Goal: Register for event/course

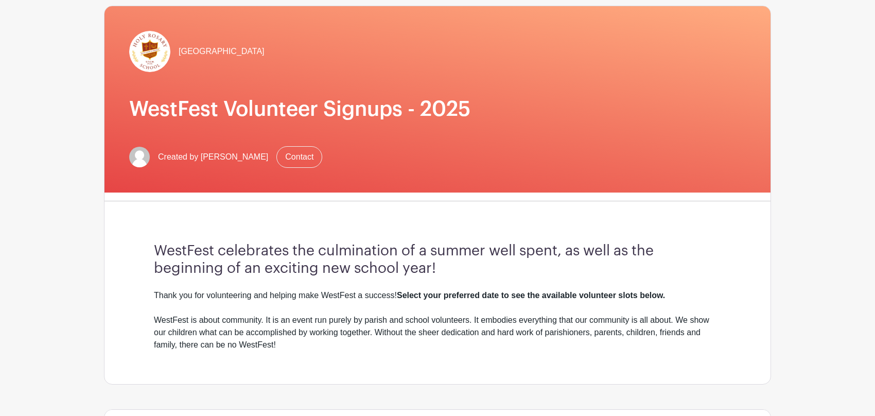
scroll to position [309, 0]
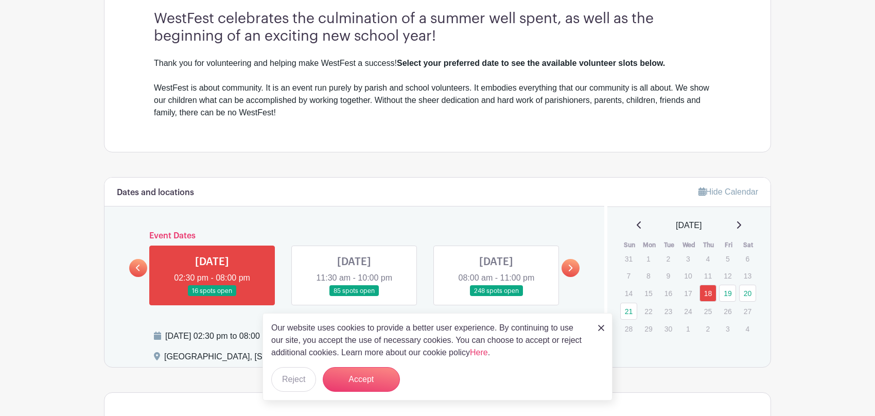
click at [354, 296] on link at bounding box center [354, 296] width 0 height 0
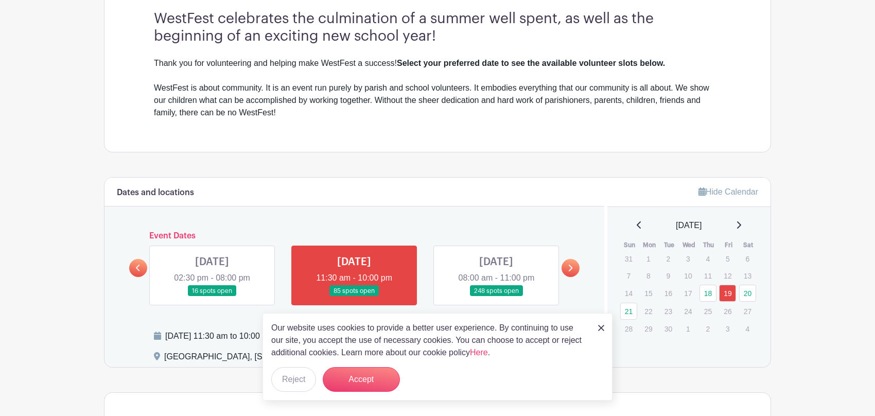
click at [354, 296] on link at bounding box center [354, 296] width 0 height 0
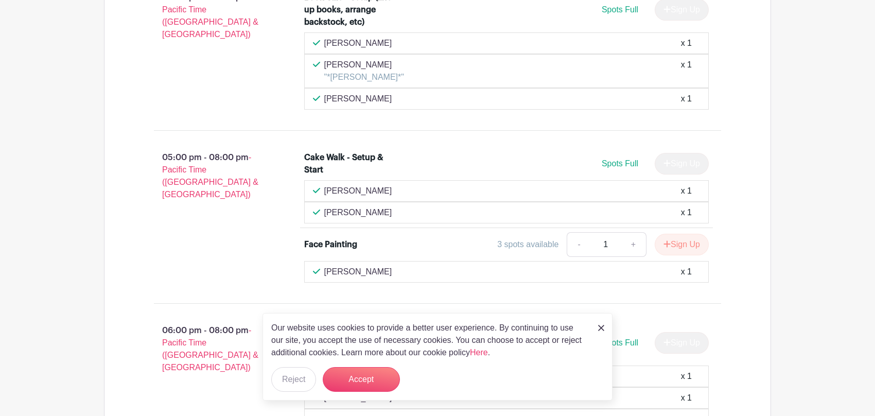
scroll to position [2616, 0]
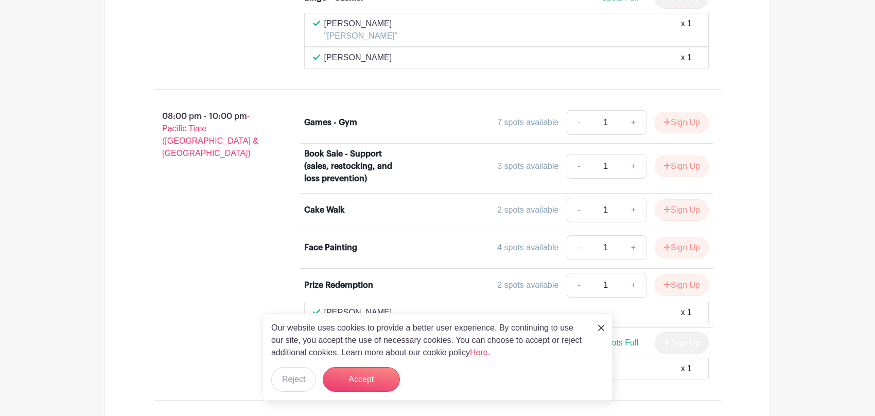
click at [599, 327] on img at bounding box center [601, 328] width 6 height 6
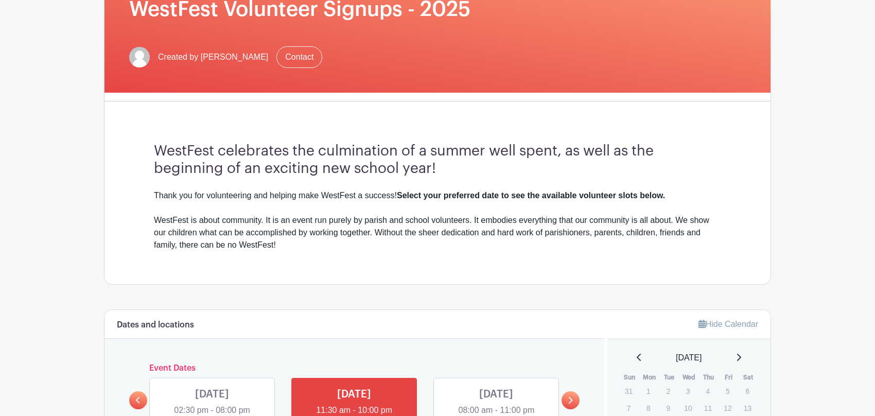
scroll to position [397, 0]
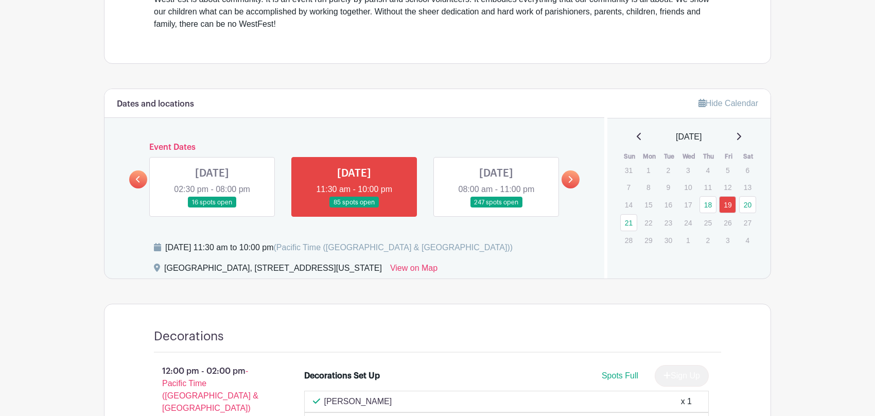
click at [354, 208] on link at bounding box center [354, 208] width 0 height 0
click at [728, 203] on link "19" at bounding box center [727, 204] width 17 height 17
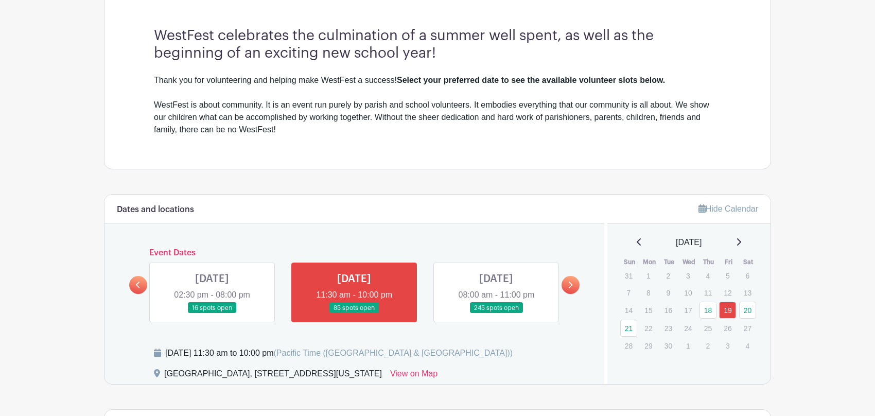
scroll to position [294, 0]
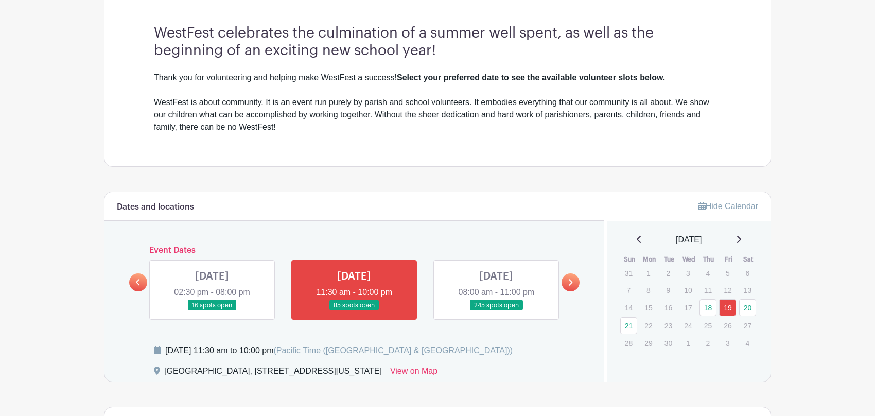
click at [496, 311] on link at bounding box center [496, 311] width 0 height 0
click at [569, 284] on icon at bounding box center [571, 282] width 4 height 7
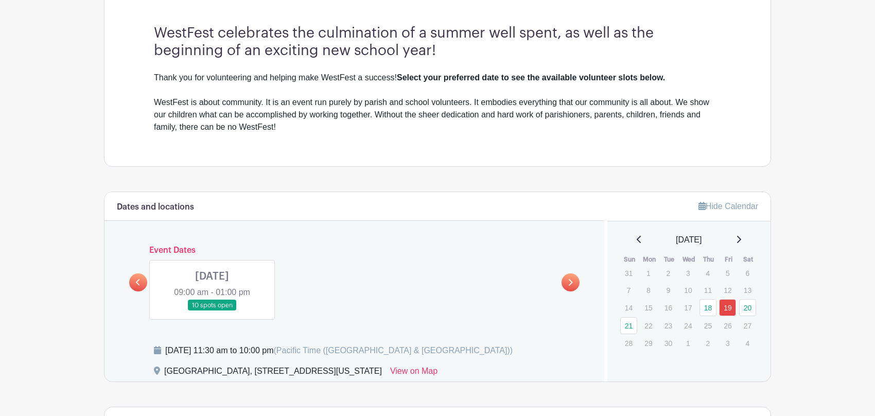
click at [212, 311] on link at bounding box center [212, 311] width 0 height 0
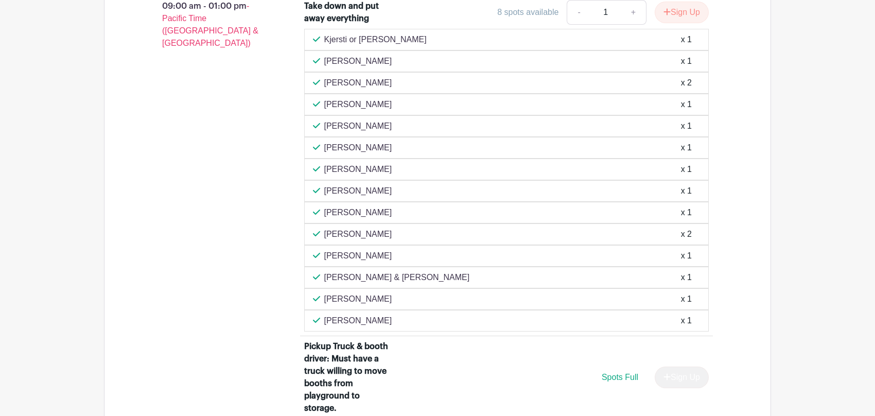
scroll to position [809, 0]
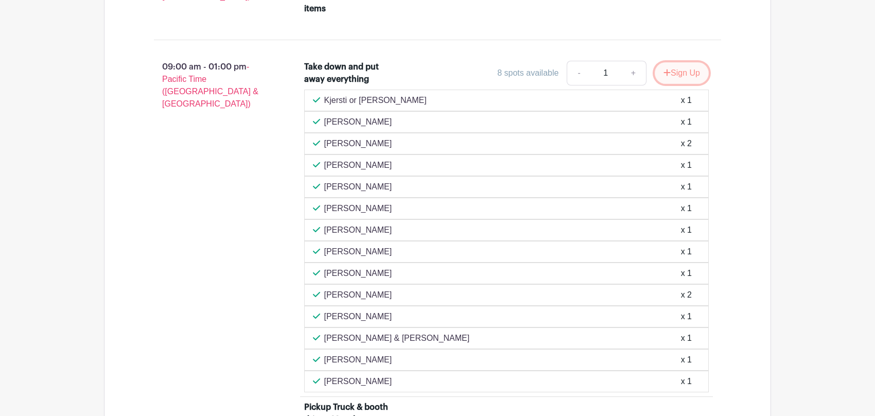
click at [684, 70] on button "Sign Up" at bounding box center [682, 73] width 54 height 22
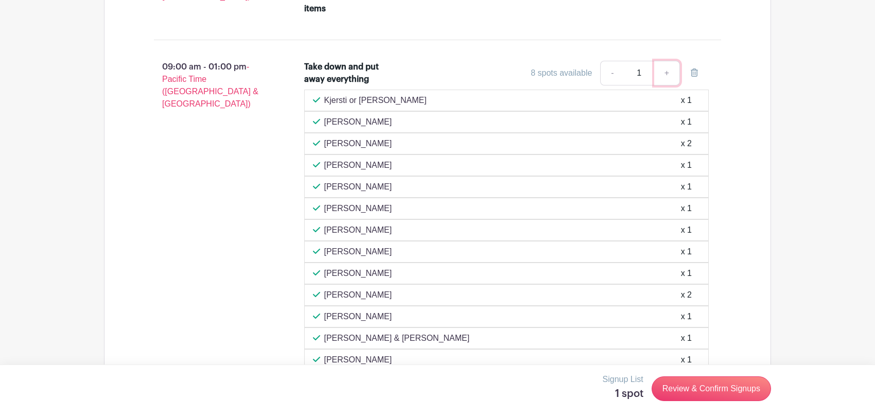
click at [668, 73] on link "+" at bounding box center [667, 73] width 26 height 25
type input "2"
click at [721, 392] on link "Review & Confirm Signups" at bounding box center [711, 388] width 119 height 25
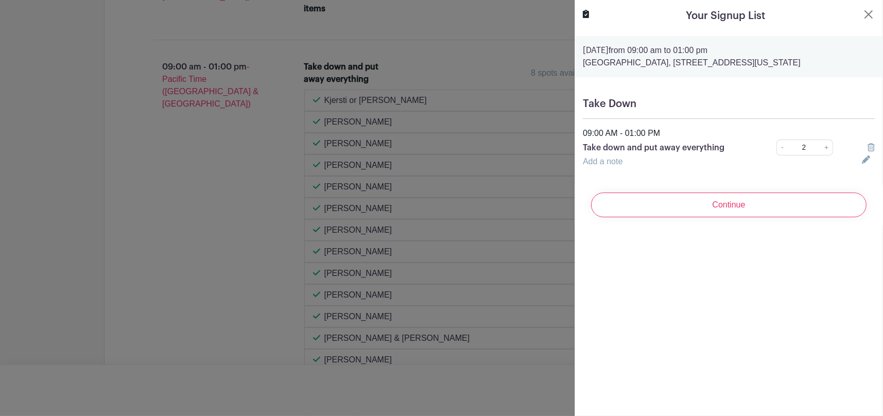
click at [627, 164] on div "Add a note" at bounding box center [715, 161] width 279 height 12
click at [616, 163] on link "Add a note" at bounding box center [603, 161] width 40 height 9
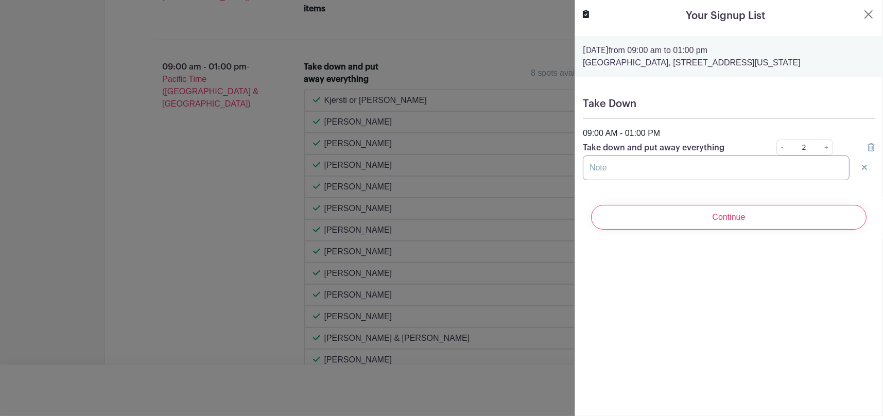
click at [677, 168] on input "text" at bounding box center [716, 167] width 267 height 25
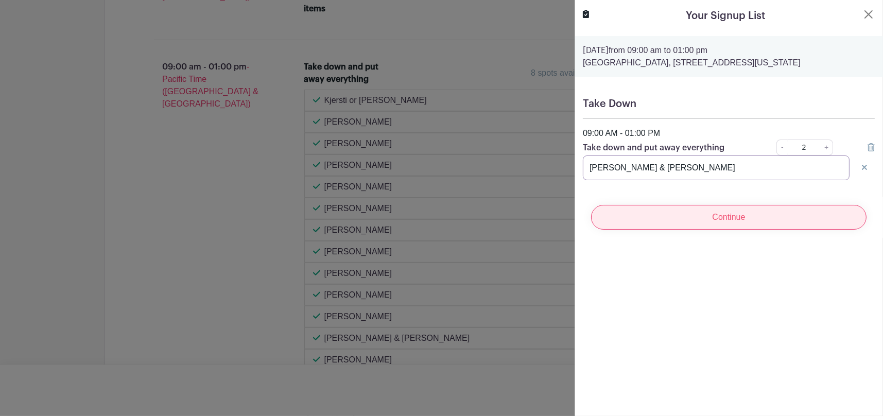
type input "[PERSON_NAME] & [PERSON_NAME]"
click at [732, 222] on input "Continue" at bounding box center [728, 217] width 275 height 25
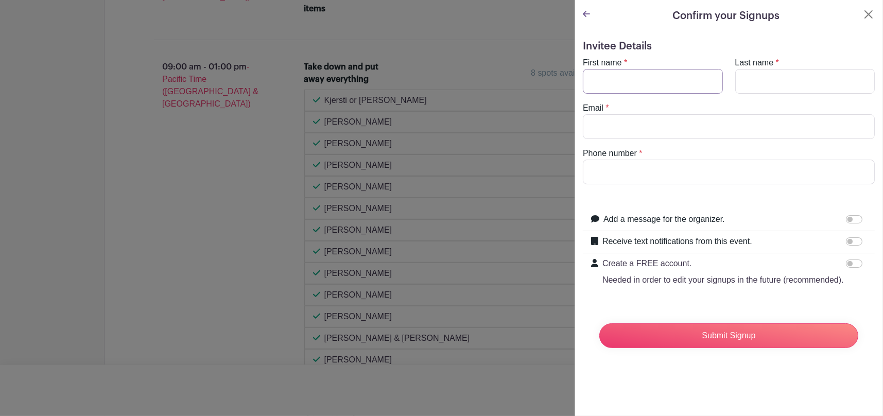
click at [612, 84] on input "First name" at bounding box center [653, 81] width 140 height 25
type input "[PERSON_NAME]"
type input "Fox"
type input "[EMAIL_ADDRESS][DOMAIN_NAME]"
type input "2068544671"
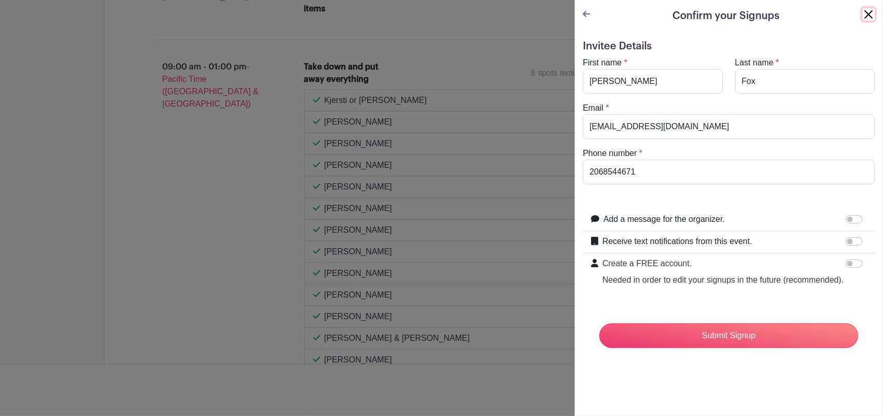
click at [862, 17] on button "Close" at bounding box center [868, 14] width 12 height 12
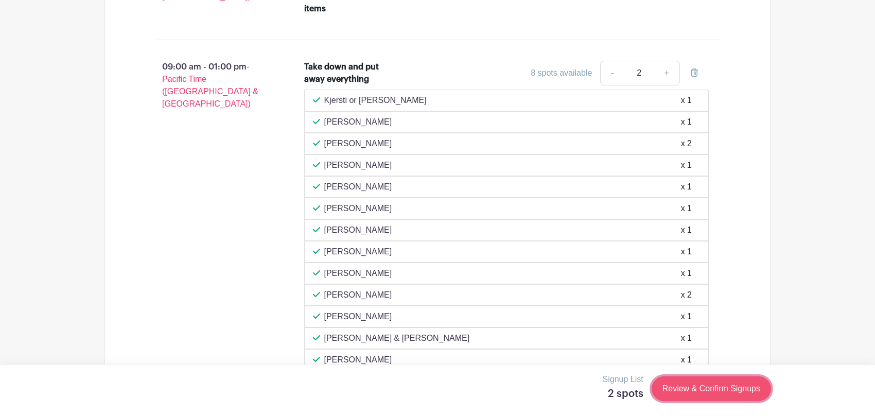
click at [712, 388] on link "Review & Confirm Signups" at bounding box center [711, 388] width 119 height 25
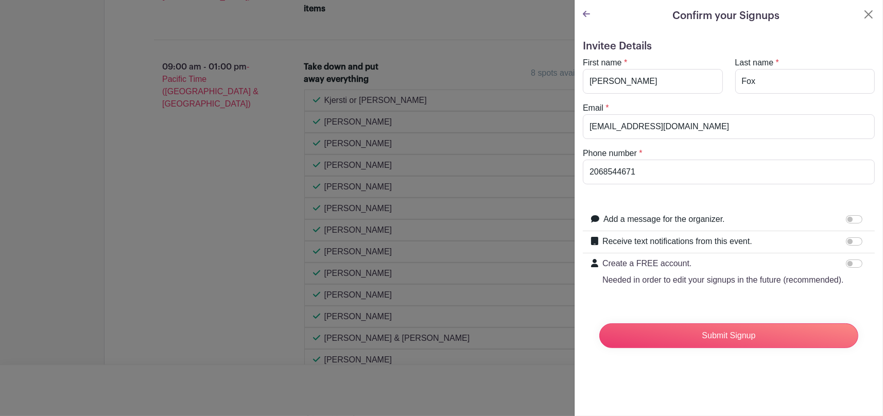
click at [584, 14] on icon at bounding box center [586, 14] width 7 height 6
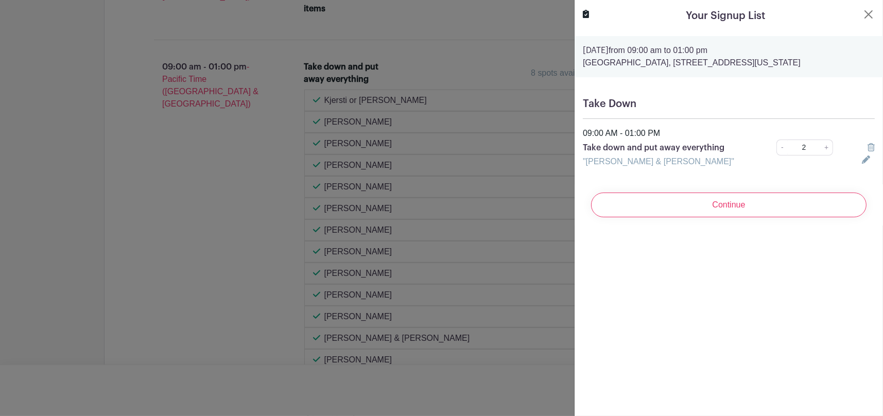
click at [862, 159] on icon at bounding box center [866, 159] width 8 height 8
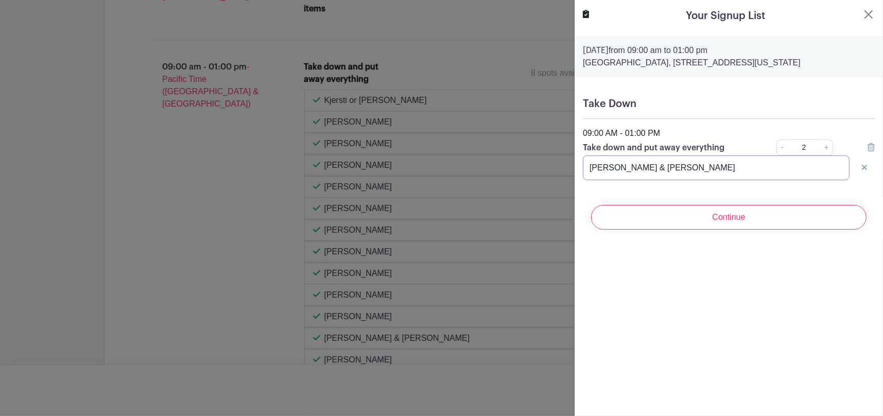
drag, startPoint x: 688, startPoint y: 166, endPoint x: 536, endPoint y: 156, distance: 152.6
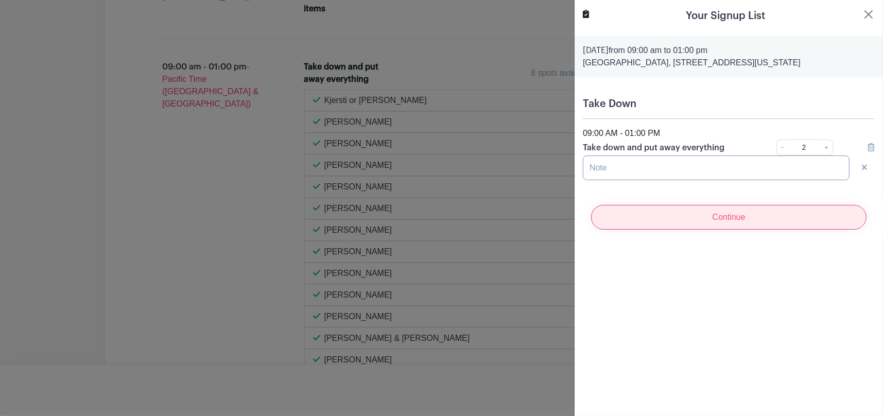
click at [717, 221] on input "Continue" at bounding box center [728, 217] width 275 height 25
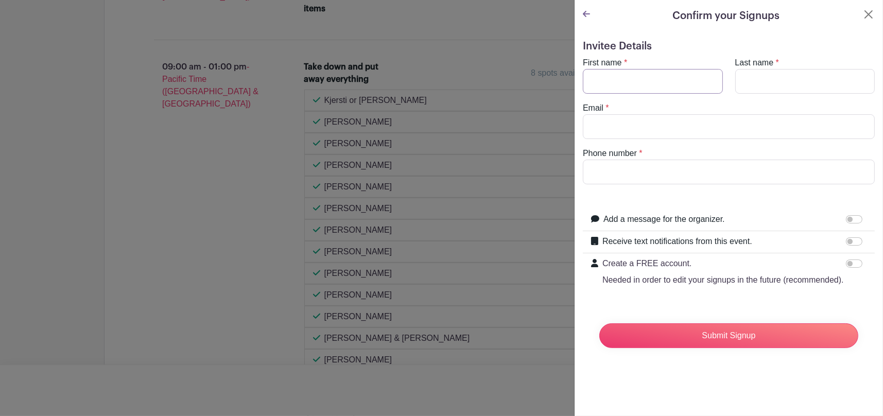
click at [633, 70] on input "First name" at bounding box center [653, 81] width 140 height 25
type input "[PERSON_NAME]"
type input "Fox"
type input "[EMAIL_ADDRESS][DOMAIN_NAME]"
type input "2068544671"
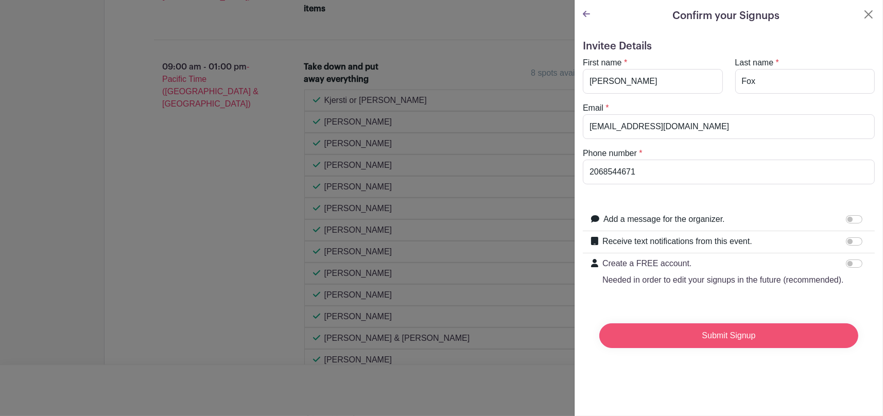
click at [769, 346] on input "Submit Signup" at bounding box center [728, 335] width 259 height 25
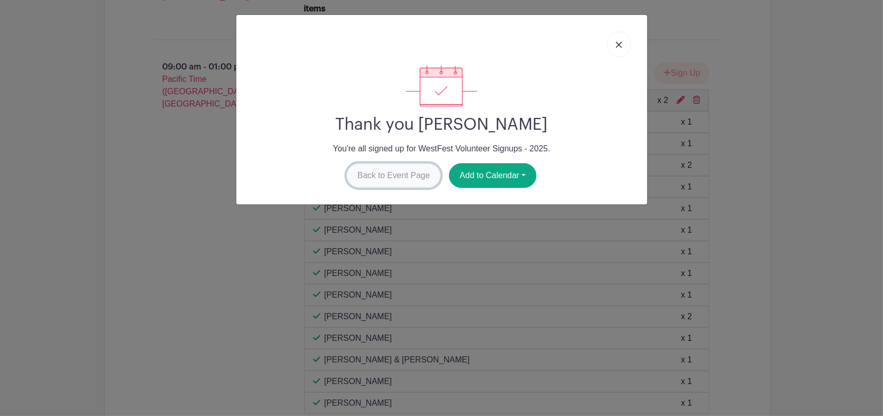
drag, startPoint x: 398, startPoint y: 175, endPoint x: 416, endPoint y: 179, distance: 18.0
click at [399, 175] on link "Back to Event Page" at bounding box center [393, 175] width 94 height 25
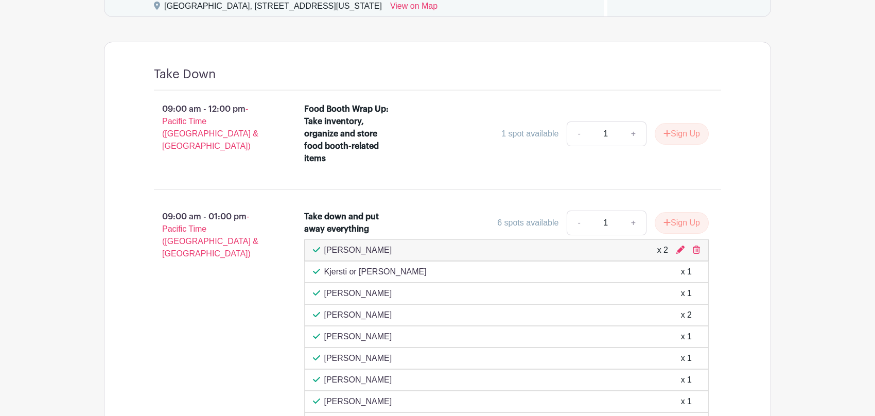
scroll to position [449, 0]
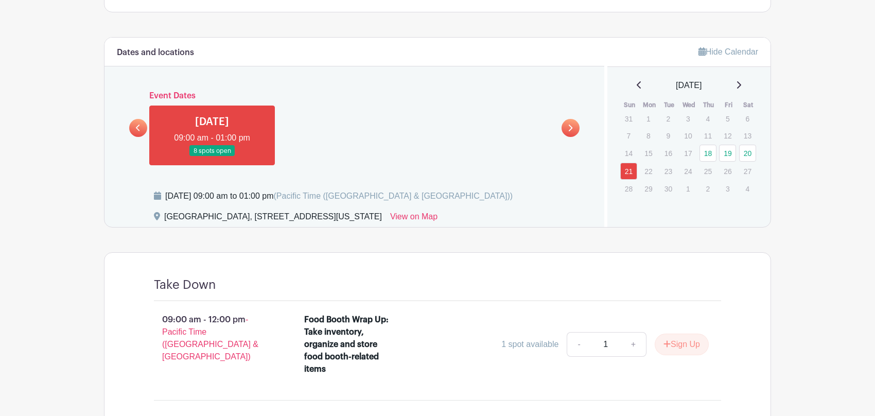
click at [136, 124] on icon at bounding box center [138, 128] width 5 height 8
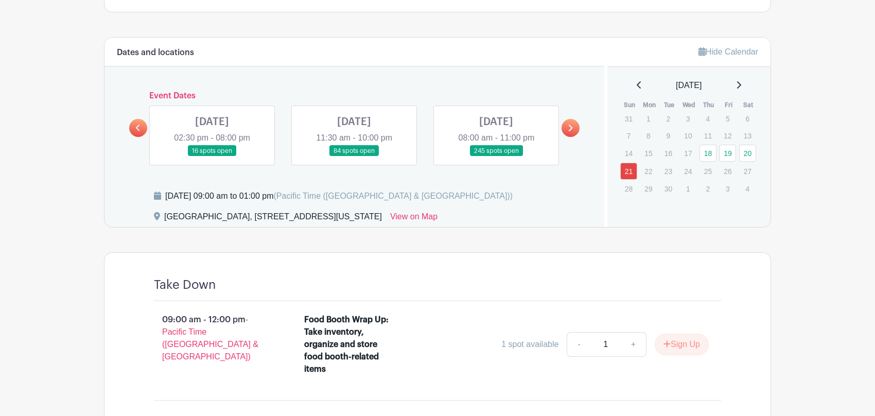
click at [496, 156] on link at bounding box center [496, 156] width 0 height 0
click at [753, 151] on link "20" at bounding box center [747, 153] width 17 height 17
click at [748, 152] on link "20" at bounding box center [747, 153] width 17 height 17
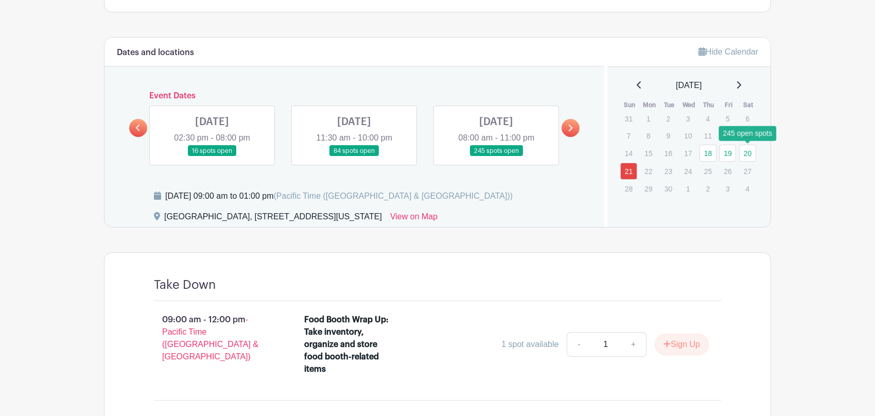
click at [496, 156] on link at bounding box center [496, 156] width 0 height 0
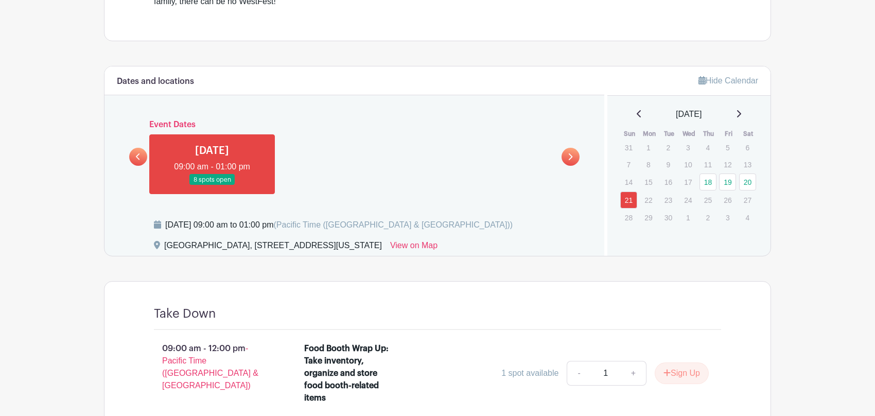
scroll to position [449, 0]
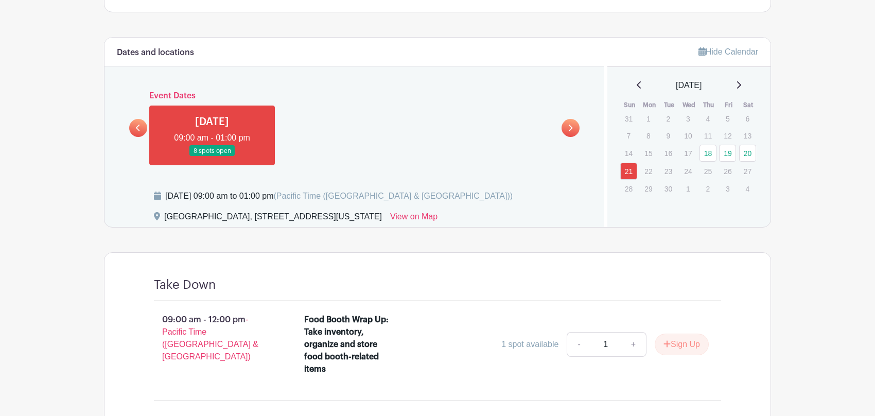
click at [136, 131] on icon at bounding box center [138, 128] width 5 height 8
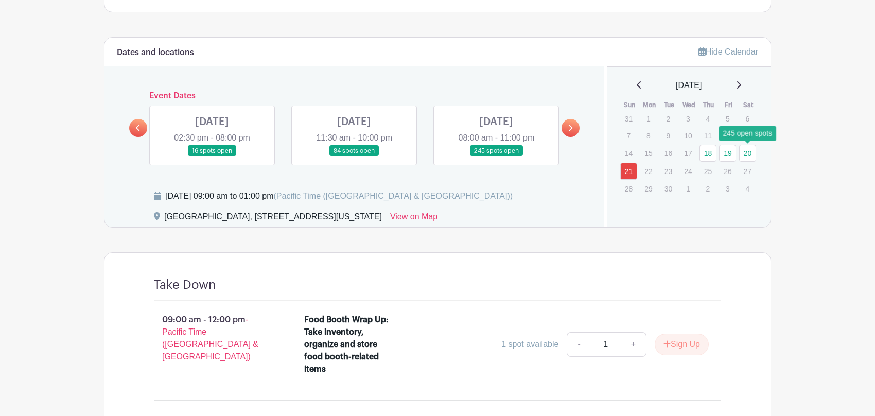
click at [751, 154] on link "20" at bounding box center [747, 153] width 17 height 17
click at [746, 154] on link "20" at bounding box center [747, 153] width 17 height 17
click at [574, 127] on link at bounding box center [571, 128] width 18 height 18
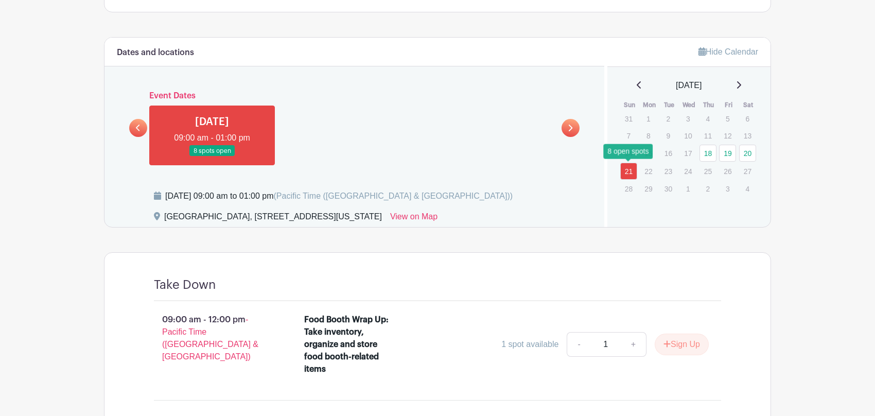
click at [624, 169] on link "21" at bounding box center [628, 171] width 17 height 17
click at [754, 155] on link "20" at bounding box center [747, 153] width 17 height 17
click at [752, 152] on link "20" at bounding box center [747, 153] width 17 height 17
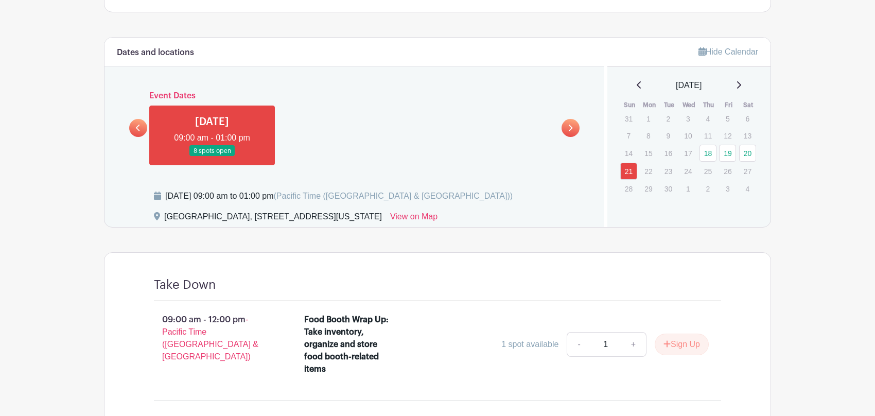
click at [142, 127] on link at bounding box center [138, 128] width 18 height 18
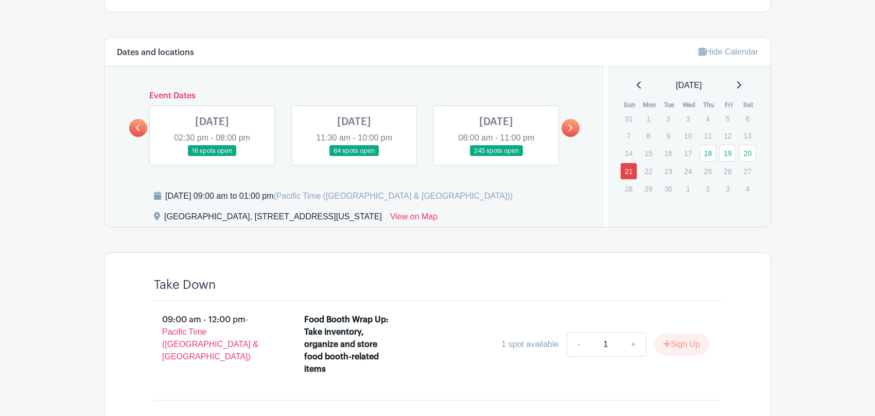
click at [496, 156] on link at bounding box center [496, 156] width 0 height 0
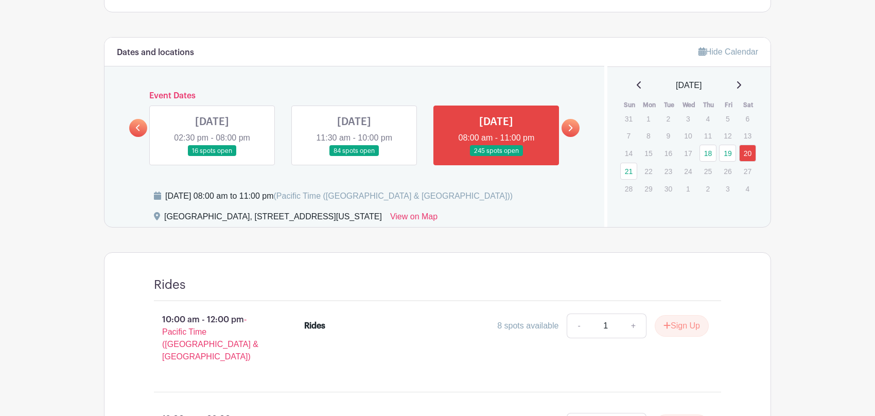
click at [496, 156] on link at bounding box center [496, 156] width 0 height 0
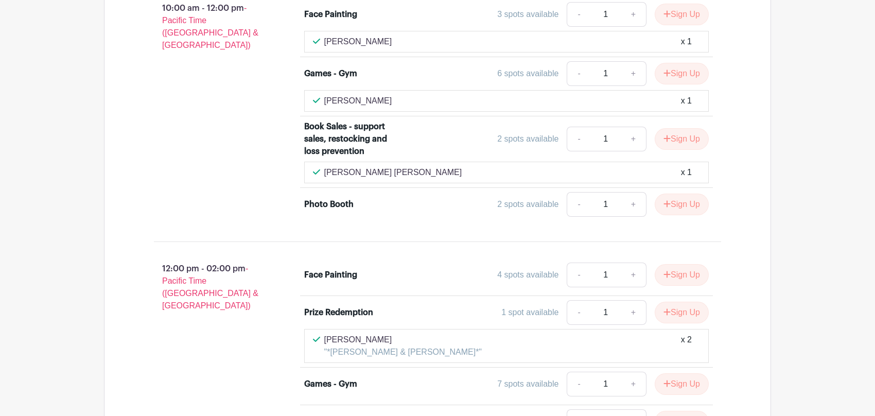
scroll to position [1736, 0]
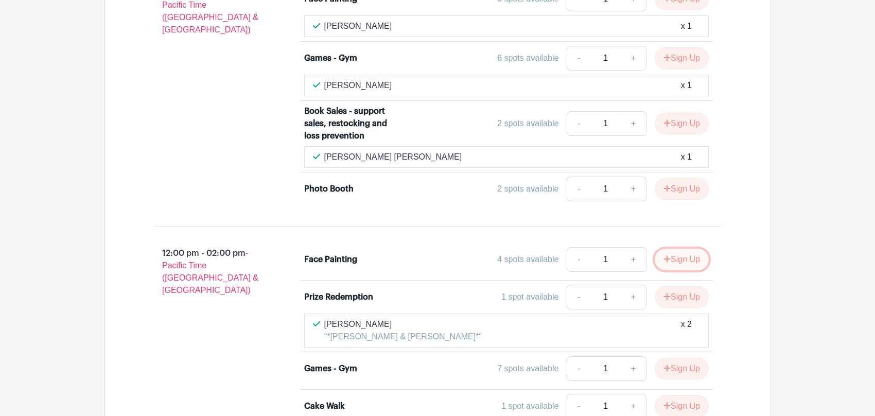
click at [688, 249] on button "Sign Up" at bounding box center [682, 260] width 54 height 22
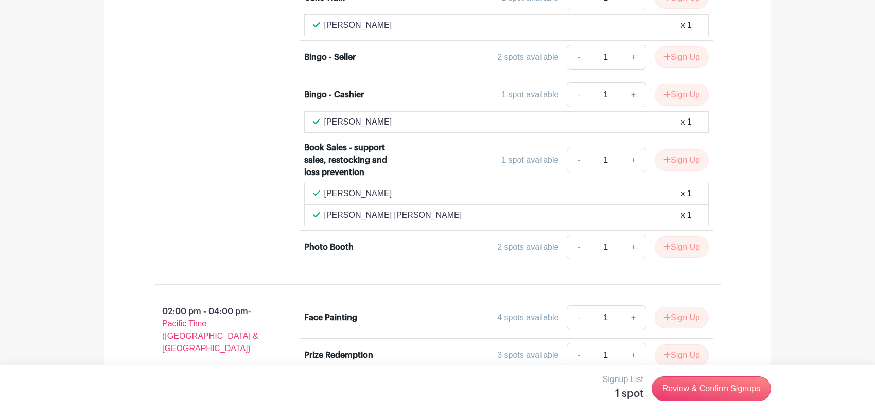
scroll to position [2147, 0]
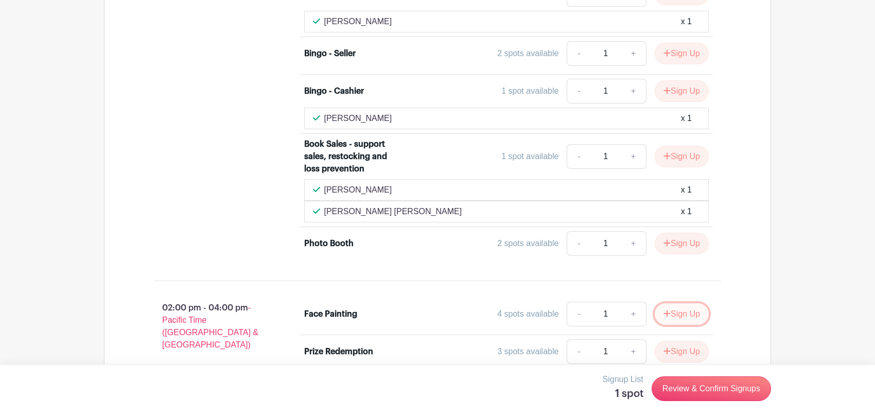
click at [695, 303] on button "Sign Up" at bounding box center [682, 314] width 54 height 22
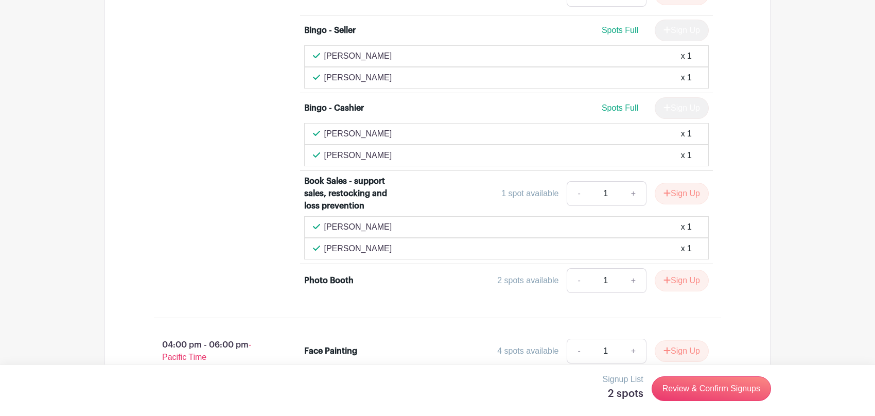
scroll to position [2662, 0]
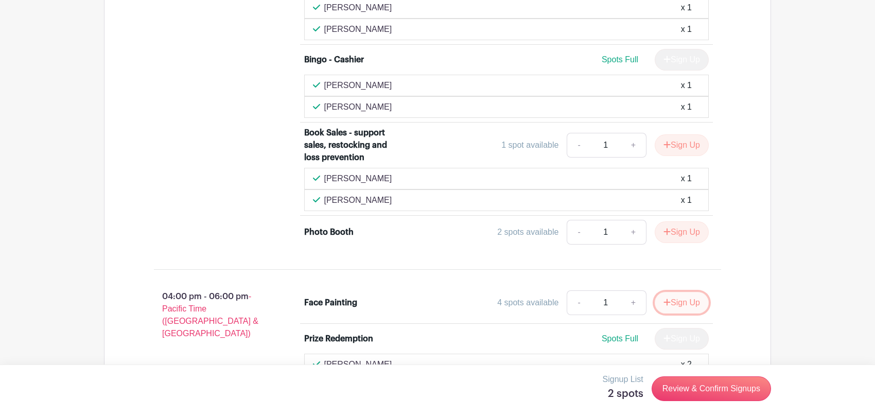
click at [696, 292] on button "Sign Up" at bounding box center [682, 303] width 54 height 22
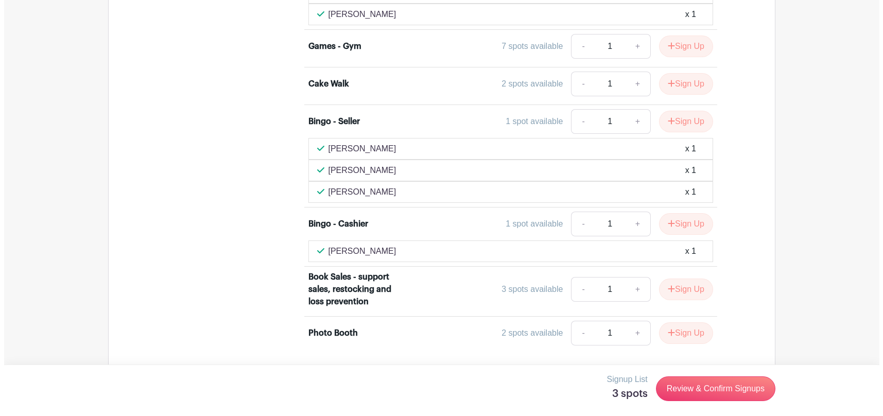
scroll to position [3022, 0]
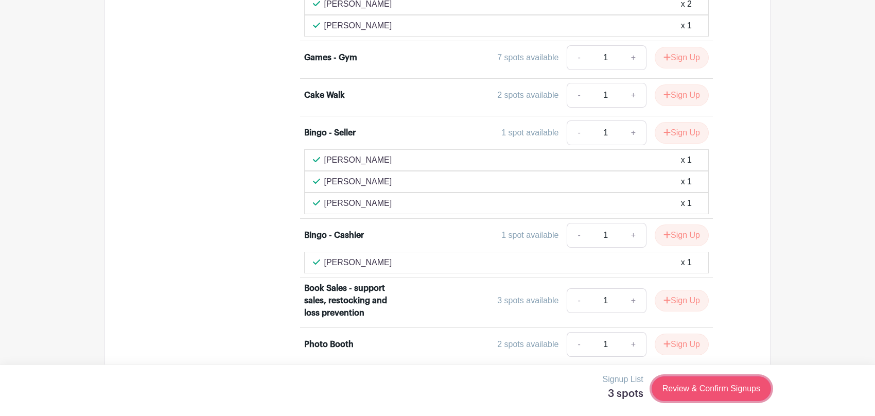
click at [699, 389] on link "Review & Confirm Signups" at bounding box center [711, 388] width 119 height 25
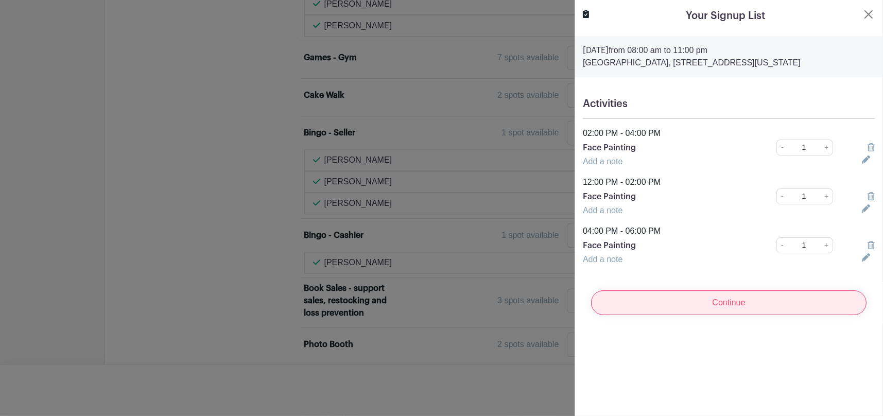
click at [711, 307] on input "Continue" at bounding box center [728, 302] width 275 height 25
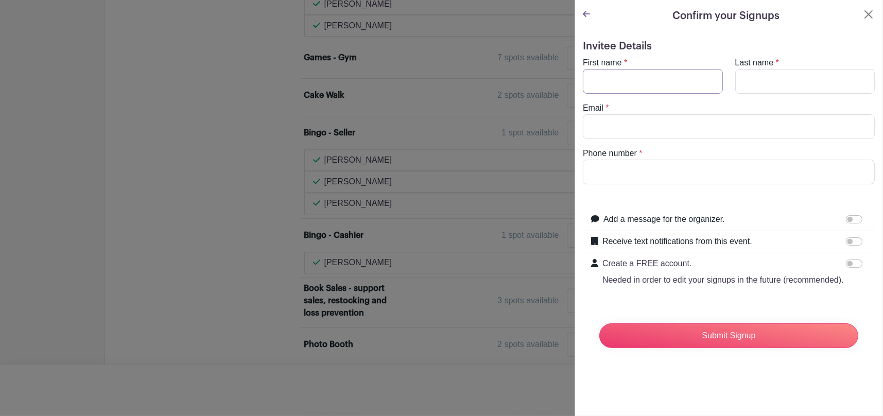
click at [617, 73] on input "First name" at bounding box center [653, 81] width 140 height 25
type input "[PERSON_NAME]"
type input "Fox"
type input "[EMAIL_ADDRESS][DOMAIN_NAME]"
type input "2068544671"
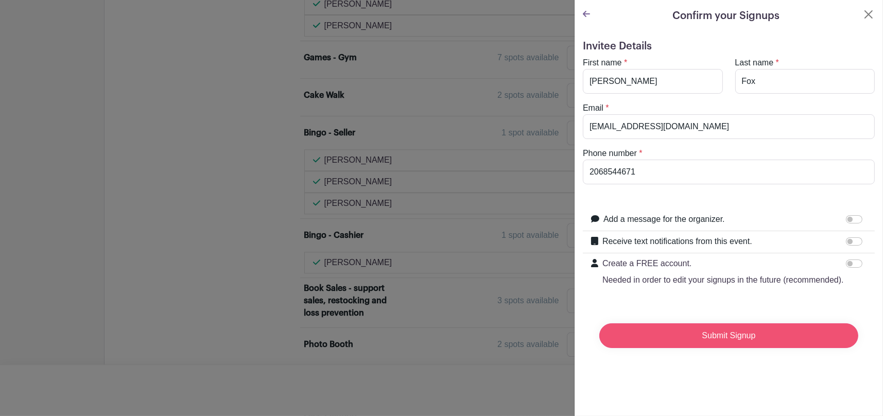
click at [698, 347] on input "Submit Signup" at bounding box center [728, 335] width 259 height 25
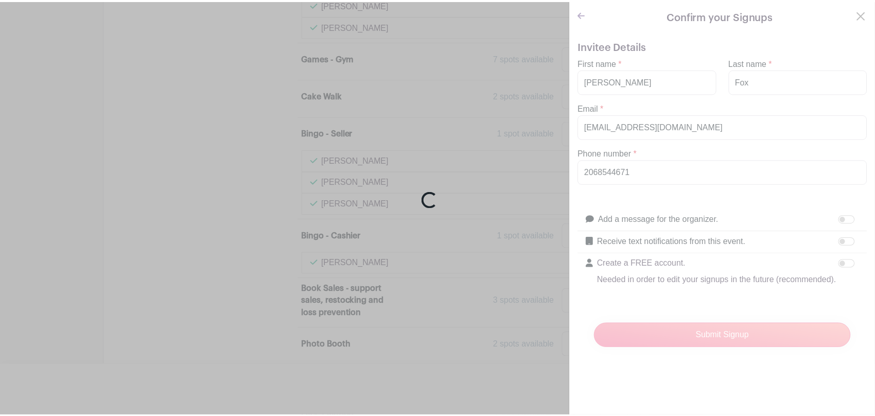
scroll to position [3065, 0]
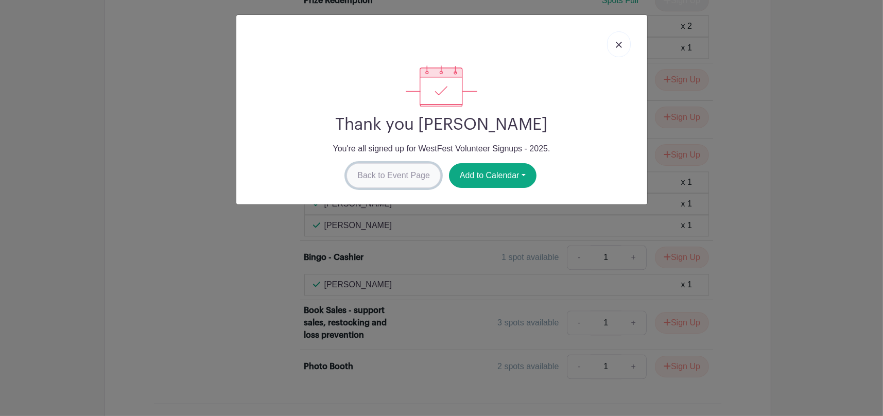
click at [413, 169] on link "Back to Event Page" at bounding box center [393, 175] width 94 height 25
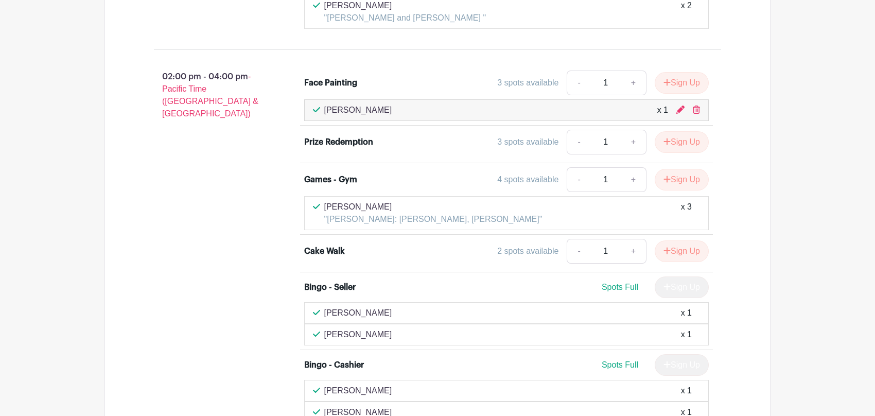
scroll to position [2375, 0]
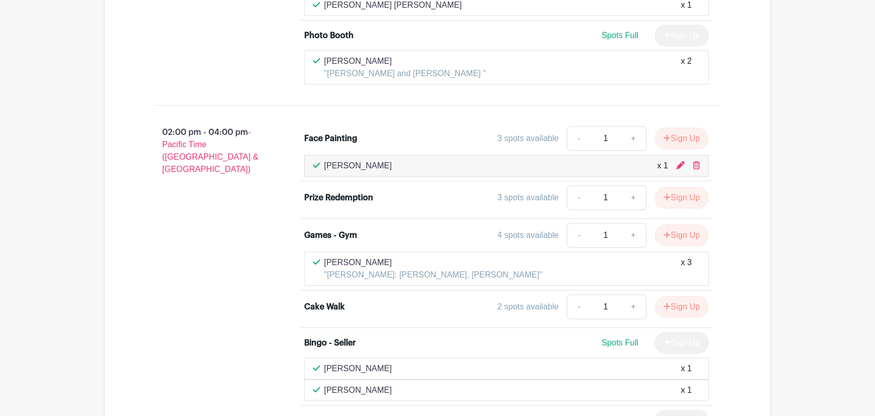
click at [204, 221] on div "02:00 pm - 04:00 pm - Pacific Time (US & Canada)" at bounding box center [212, 368] width 150 height 492
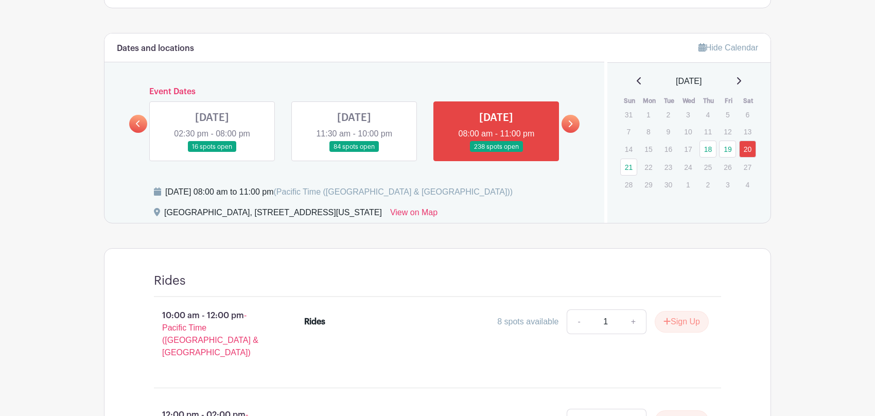
scroll to position [471, 0]
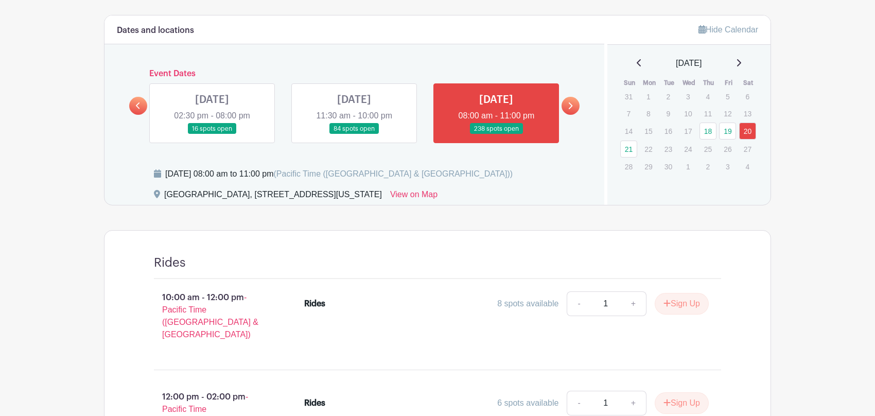
click at [354, 134] on link at bounding box center [354, 134] width 0 height 0
click at [733, 130] on link "19" at bounding box center [727, 130] width 17 height 17
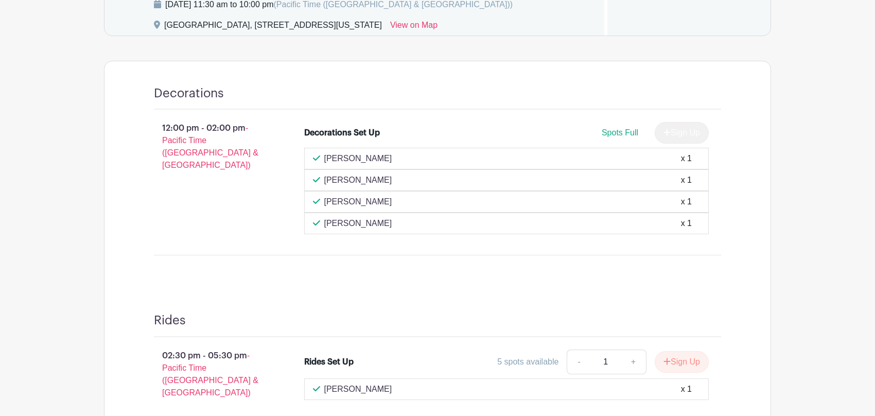
scroll to position [557, 0]
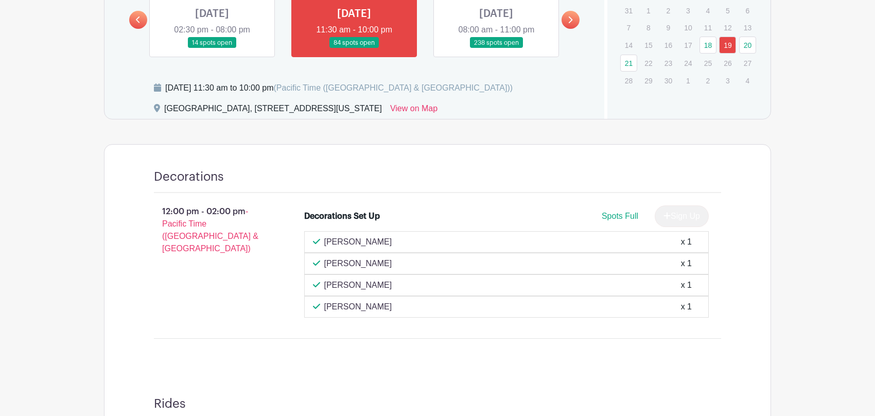
click at [496, 48] on link at bounding box center [496, 48] width 0 height 0
click at [740, 43] on link "20" at bounding box center [747, 45] width 17 height 17
click at [748, 43] on link "20" at bounding box center [747, 45] width 17 height 17
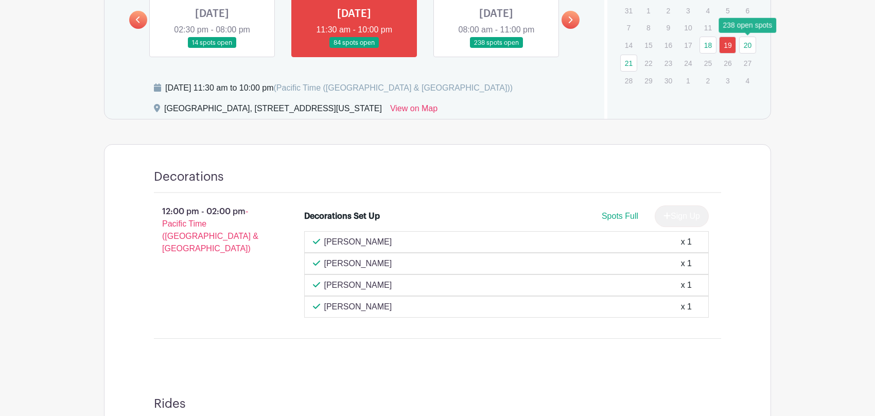
click at [712, 41] on link "18" at bounding box center [707, 45] width 17 height 17
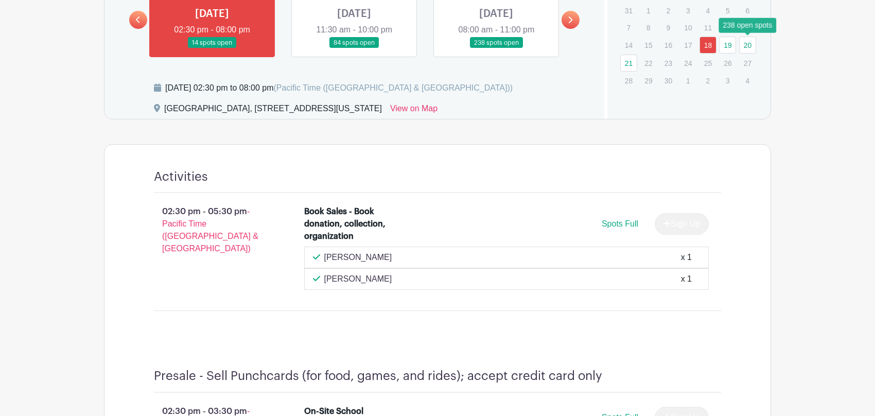
click at [747, 44] on link "20" at bounding box center [747, 45] width 17 height 17
click at [496, 48] on link at bounding box center [496, 48] width 0 height 0
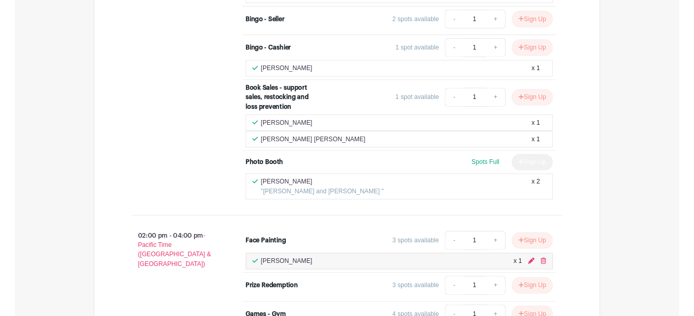
scroll to position [2101, 0]
